Goal: Find specific page/section: Find specific page/section

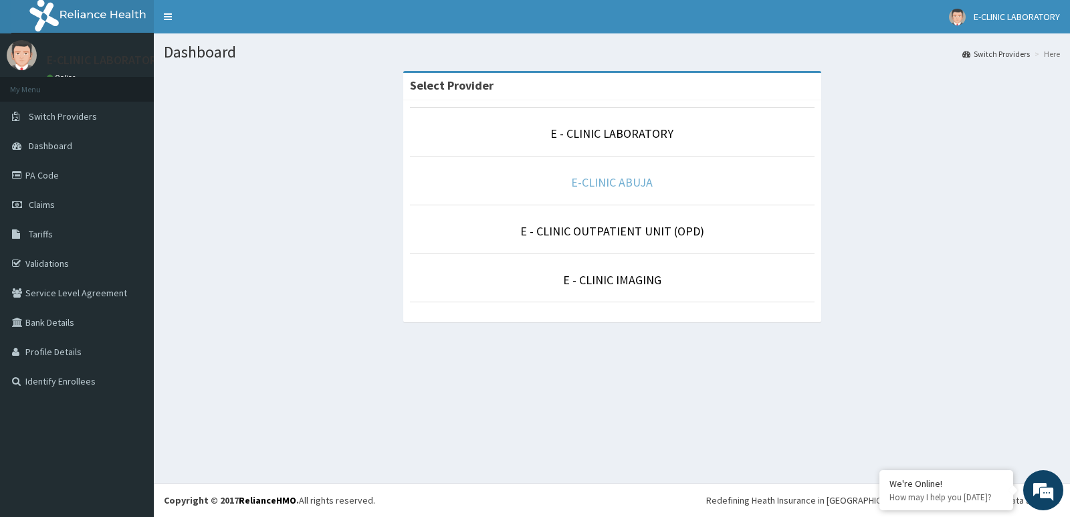
click at [609, 178] on link "E-CLINIC ABUJA" at bounding box center [612, 181] width 82 height 15
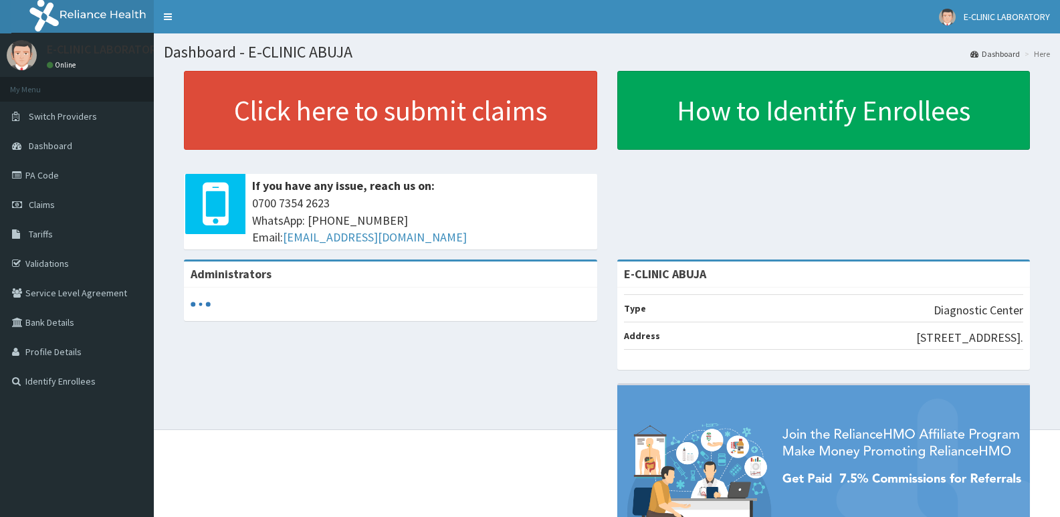
click at [57, 176] on link "PA Code" at bounding box center [77, 174] width 154 height 29
